Goal: Information Seeking & Learning: Check status

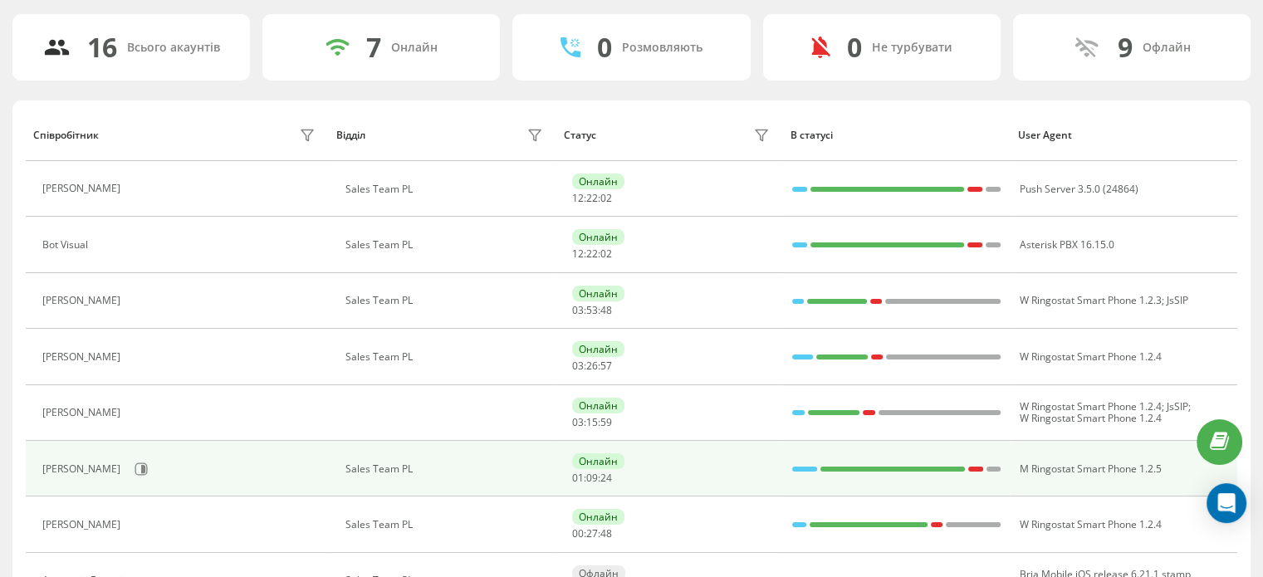
scroll to position [199, 0]
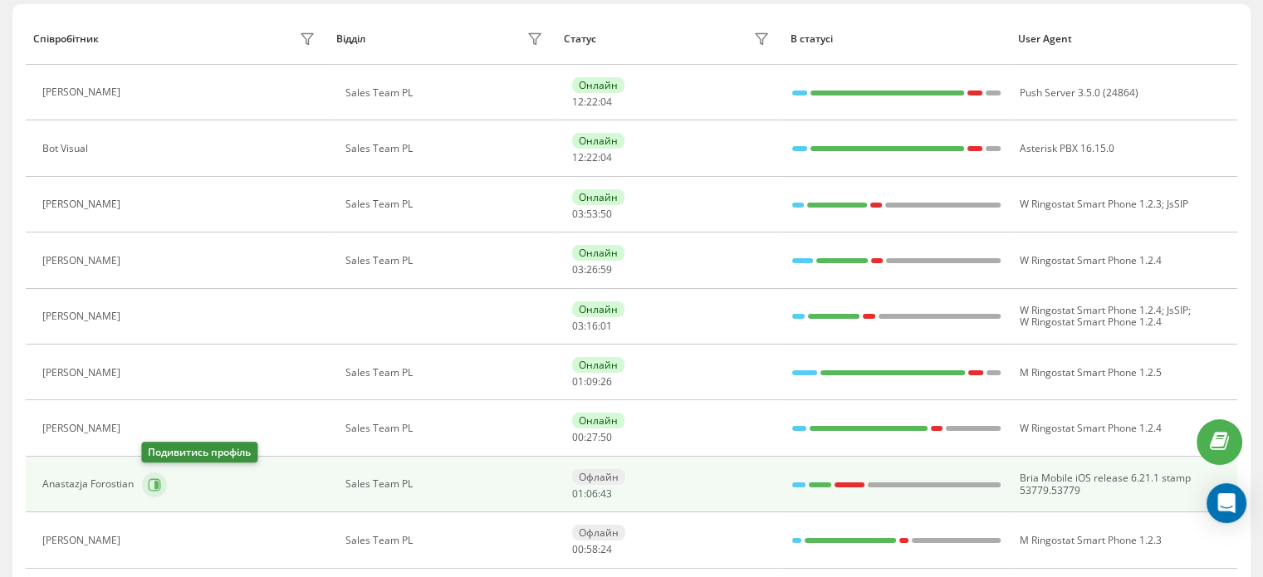
click at [155, 484] on icon at bounding box center [156, 484] width 4 height 8
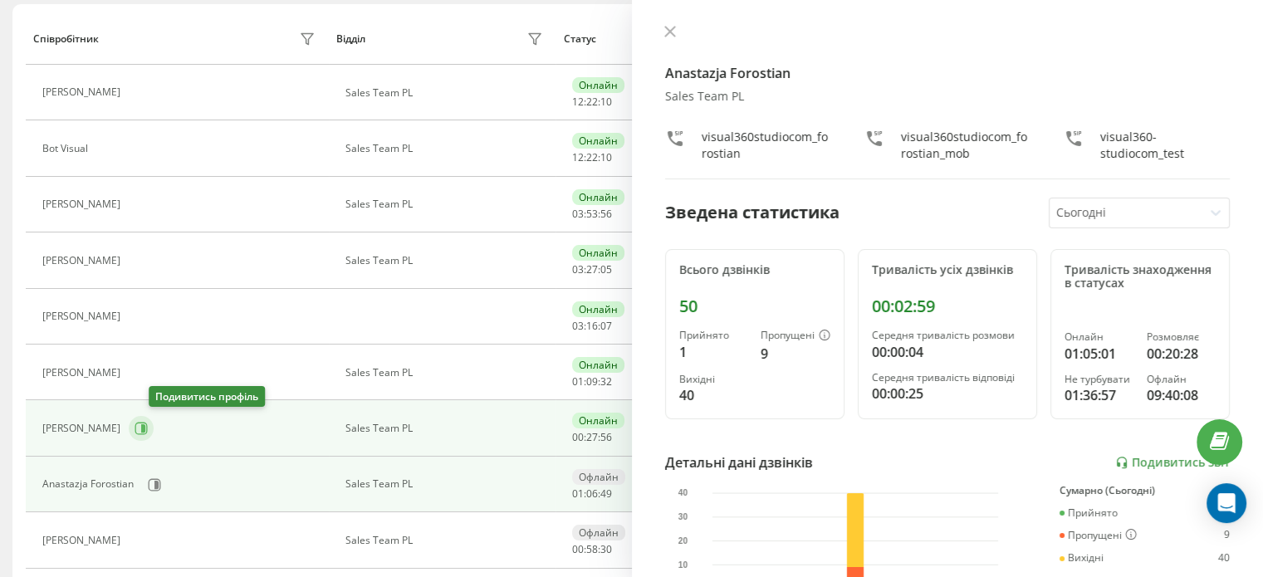
click at [148, 426] on icon at bounding box center [141, 428] width 13 height 13
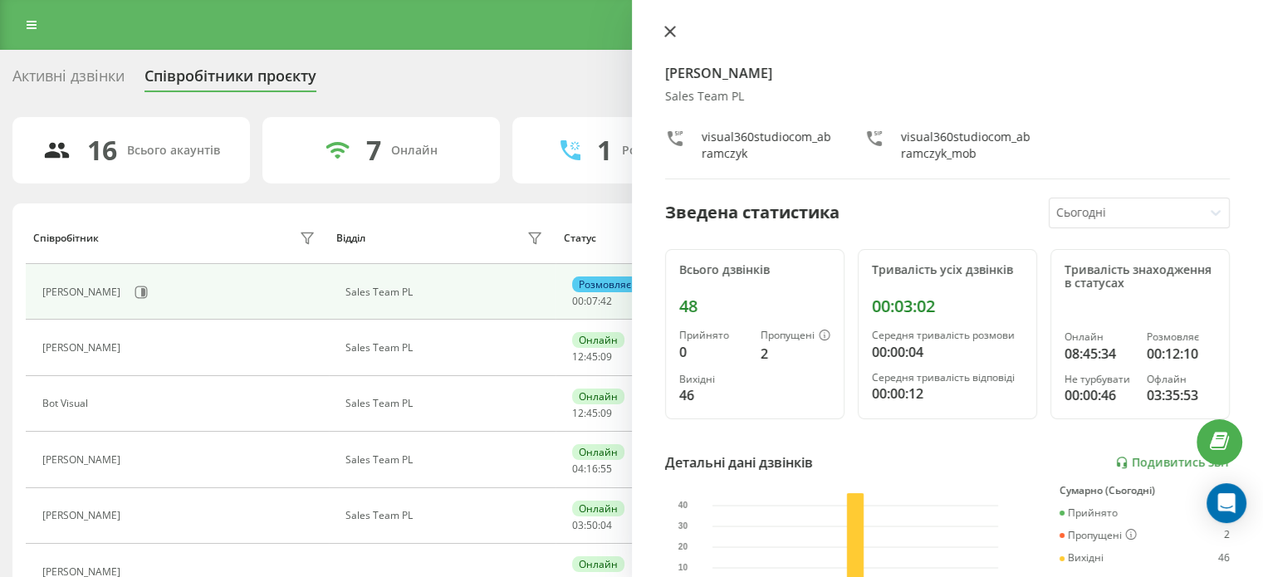
click at [669, 29] on icon at bounding box center [670, 32] width 12 height 12
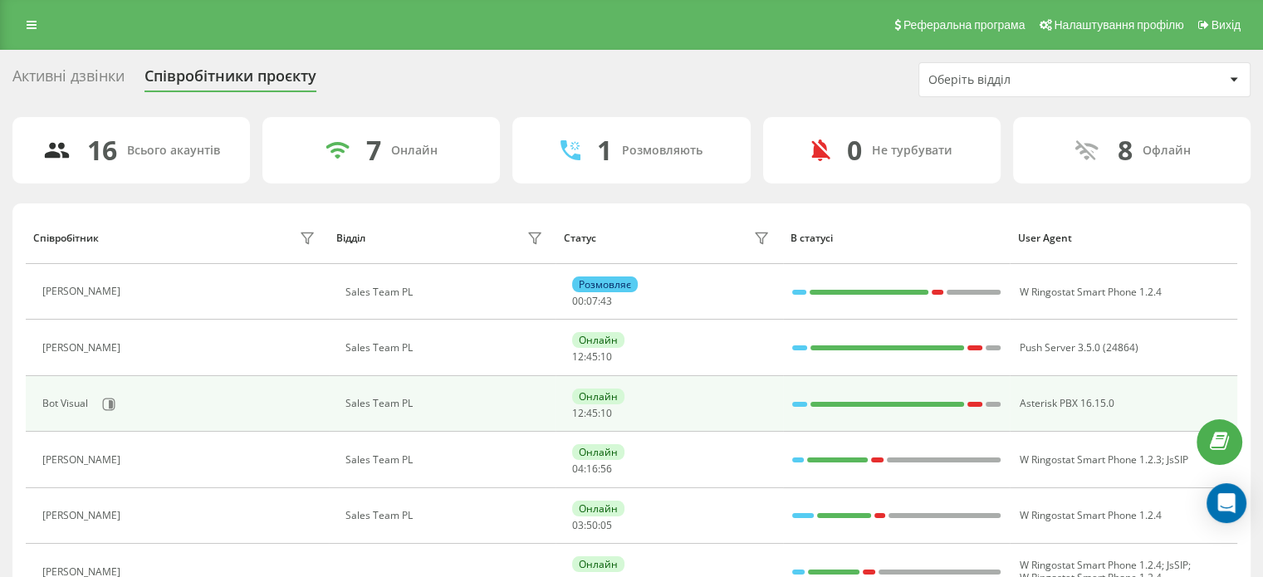
scroll to position [332, 0]
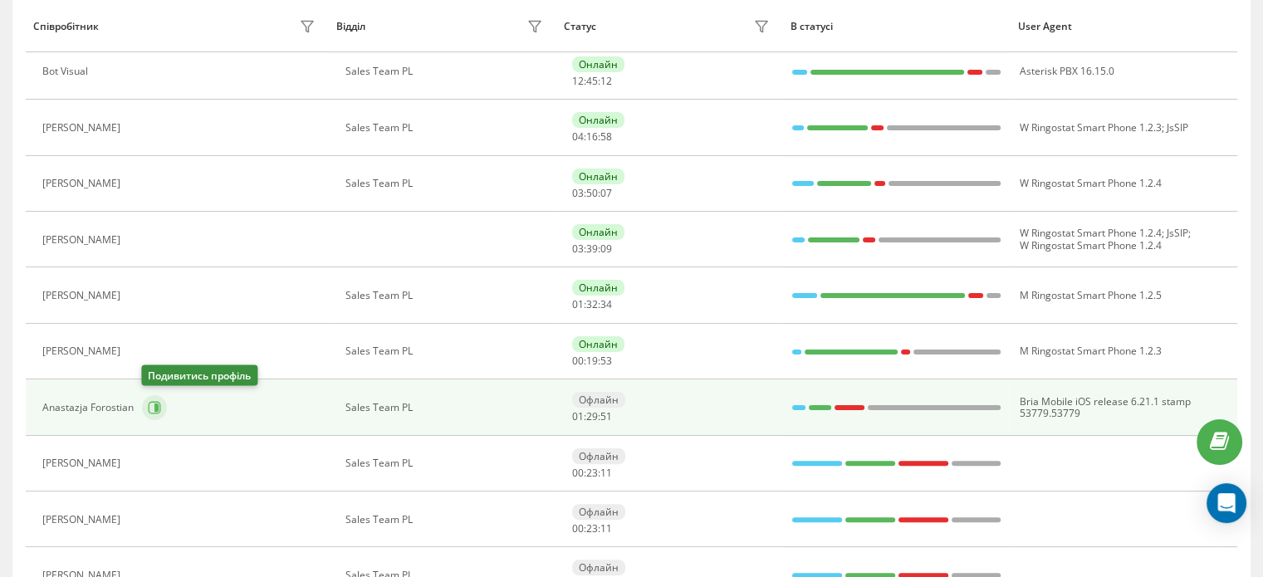
click at [153, 401] on icon at bounding box center [155, 407] width 12 height 12
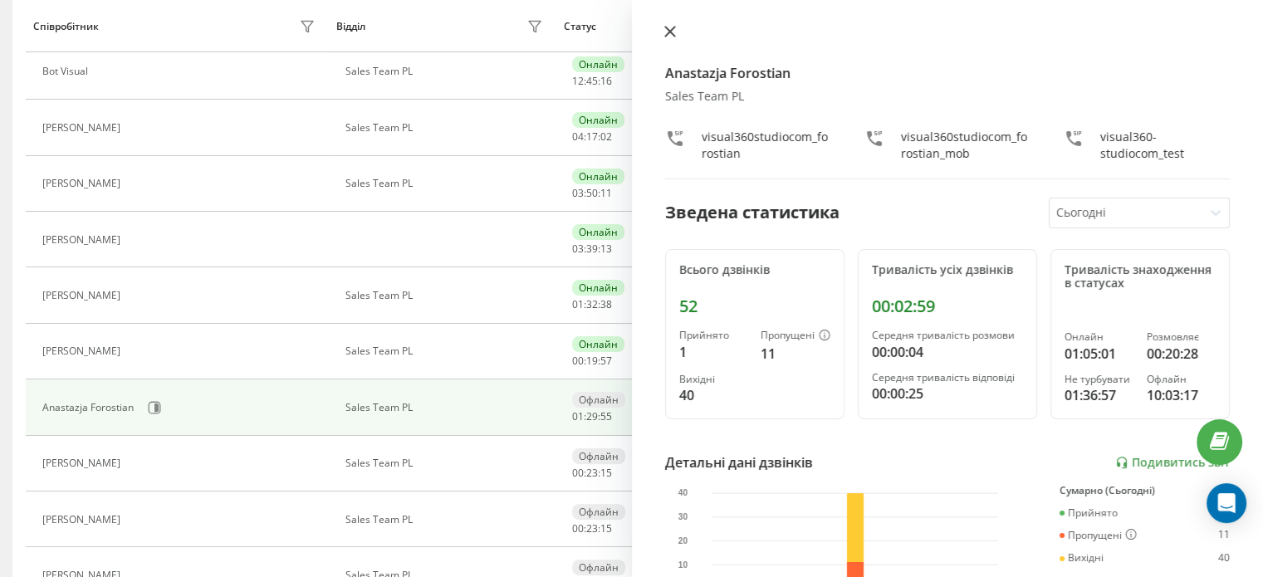
click at [670, 32] on icon at bounding box center [669, 32] width 10 height 10
